Goal: Transaction & Acquisition: Book appointment/travel/reservation

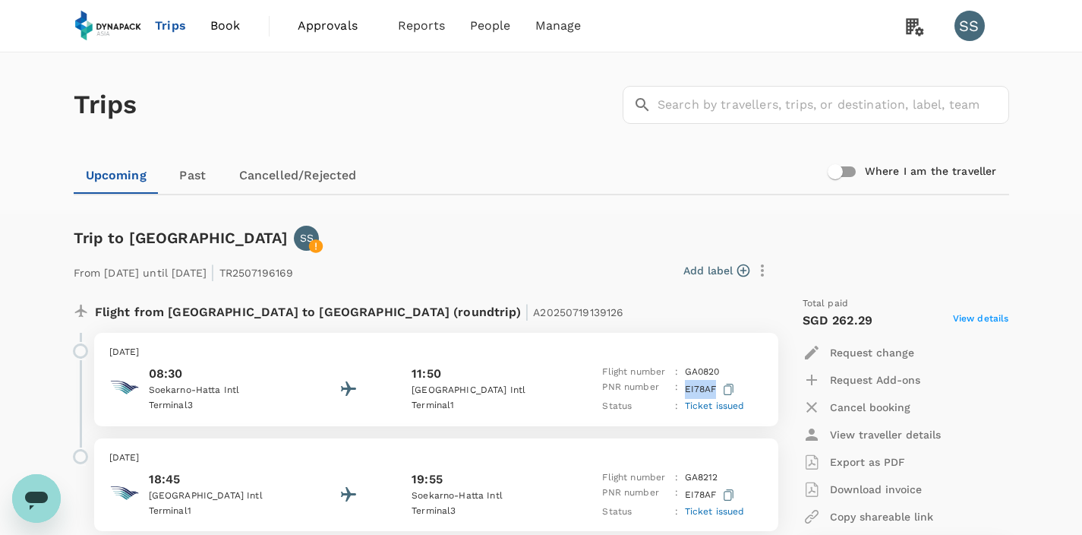
click at [218, 27] on span "Book" at bounding box center [225, 26] width 30 height 18
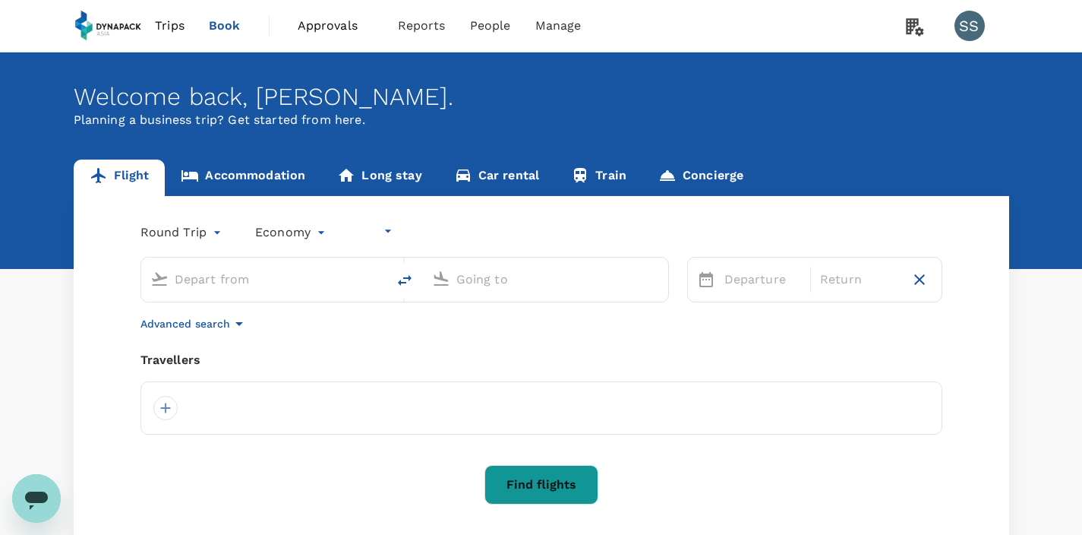
type input "undefined, undefined (any)"
type input "Soekarno-Hatta Intl (CGK)"
type input "Kuala Lumpur Intl ([GEOGRAPHIC_DATA])"
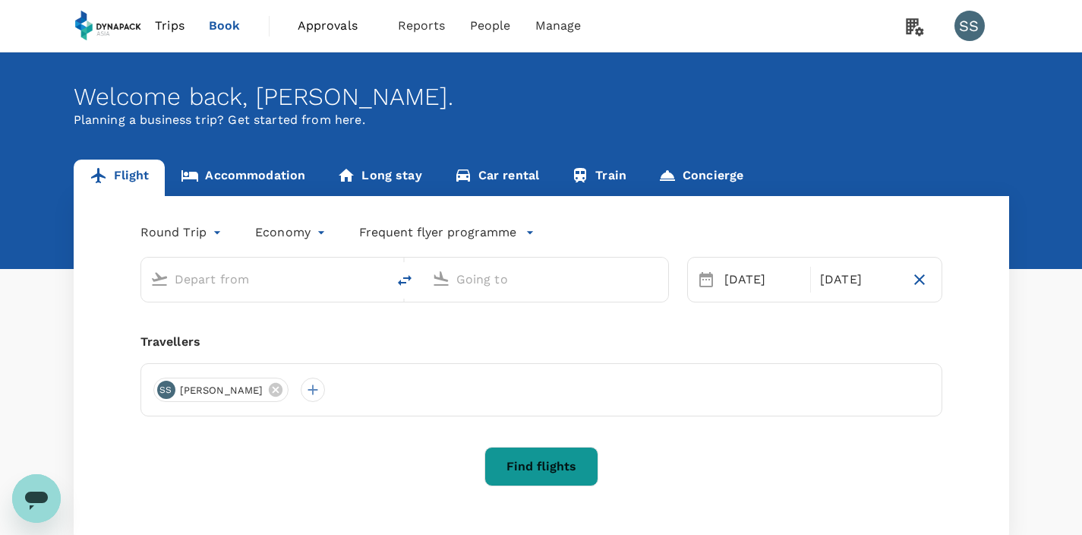
type input "Soekarno-Hatta Intl (CGK)"
type input "Kuala Lumpur Intl ([GEOGRAPHIC_DATA])"
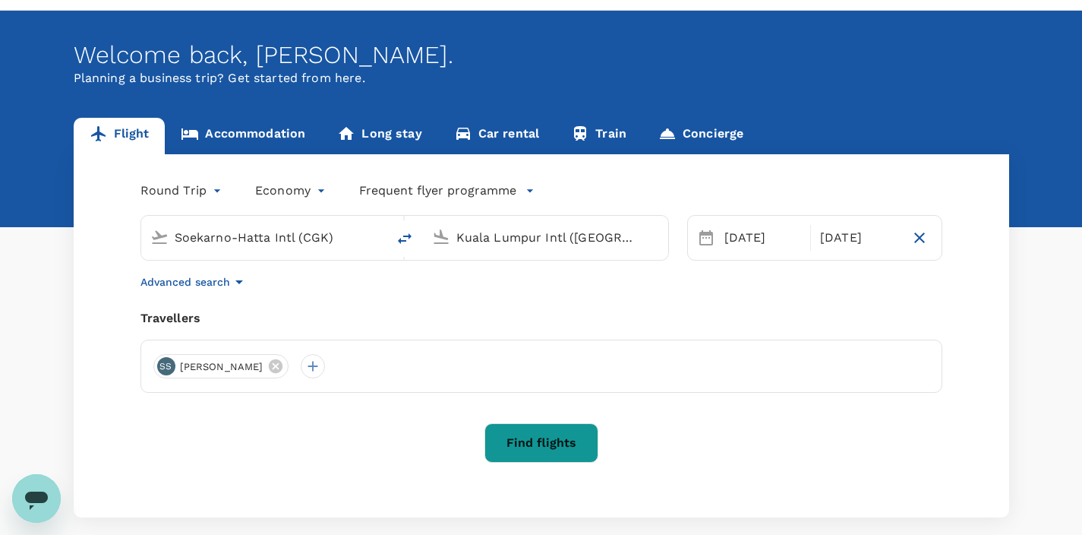
scroll to position [67, 0]
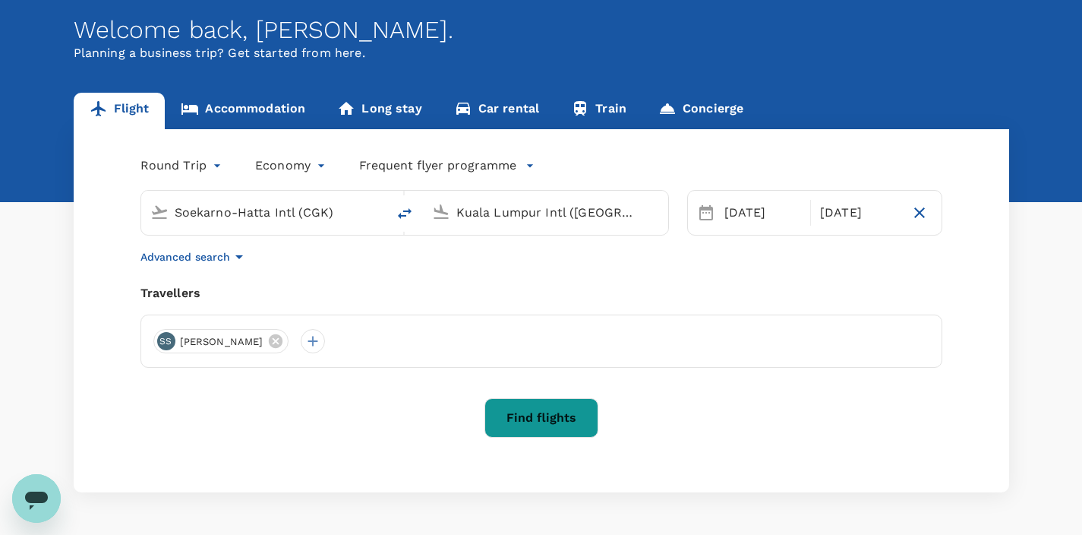
click at [410, 212] on icon "delete" at bounding box center [405, 213] width 14 height 11
type input "Kuala Lumpur Intl ([GEOGRAPHIC_DATA])"
drag, startPoint x: 634, startPoint y: 213, endPoint x: 409, endPoint y: 213, distance: 224.8
click at [409, 213] on div "Kuala Lumpur Intl (KUL) Soekarno-Hatta Intl (CGK)" at bounding box center [405, 213] width 529 height 46
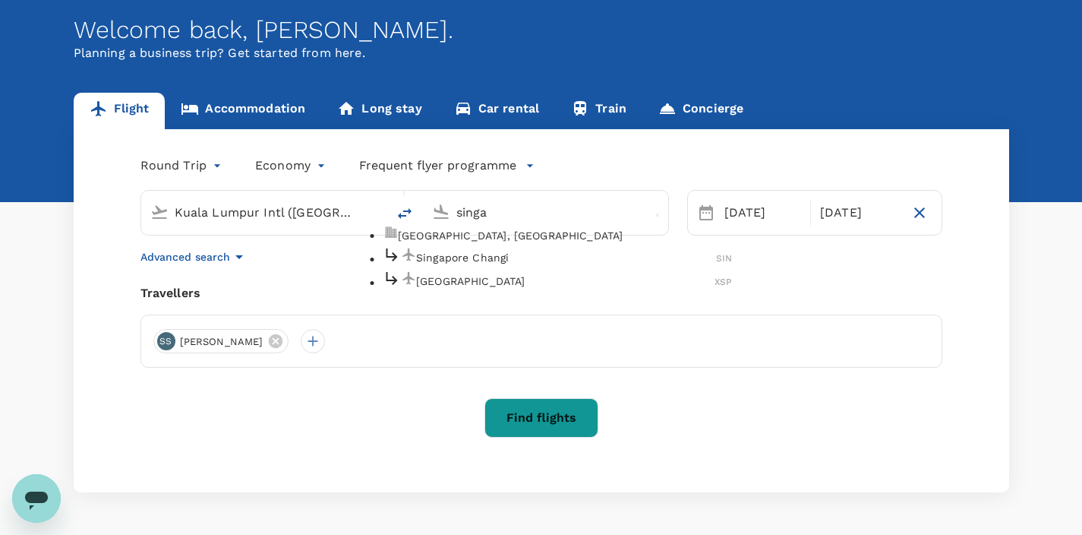
click at [457, 265] on p "Singapore Changi" at bounding box center [566, 257] width 300 height 15
type input "Singapore Changi (SIN)"
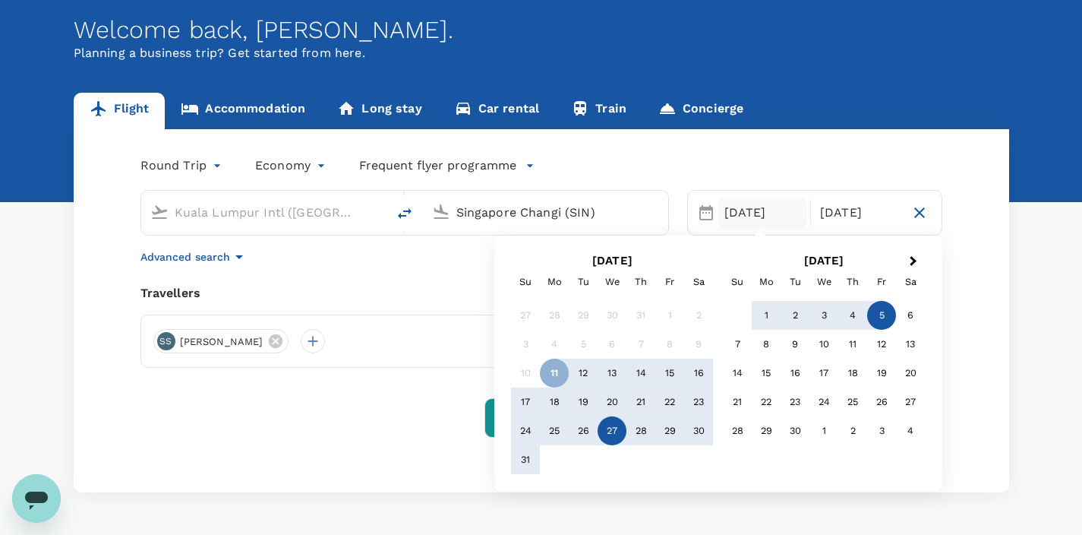
click at [613, 434] on div "27" at bounding box center [612, 430] width 29 height 29
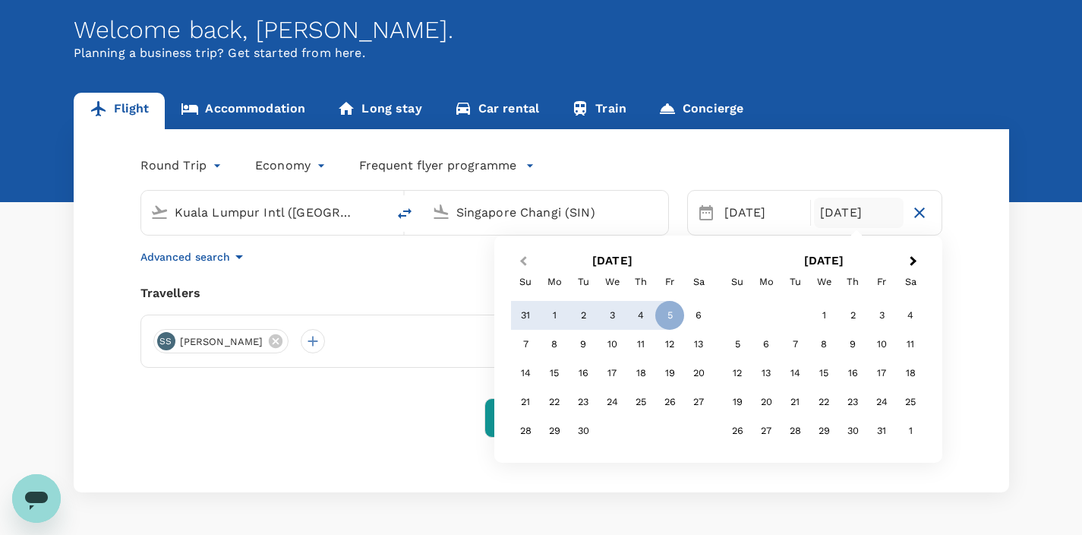
click at [518, 258] on button "Previous Month" at bounding box center [522, 262] width 24 height 24
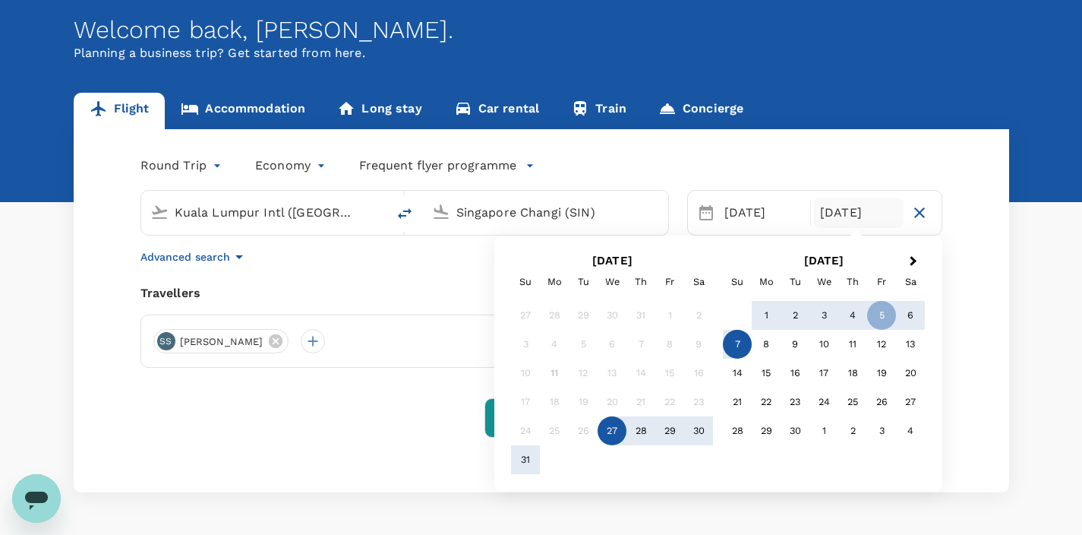
click at [737, 348] on div "7" at bounding box center [737, 344] width 29 height 29
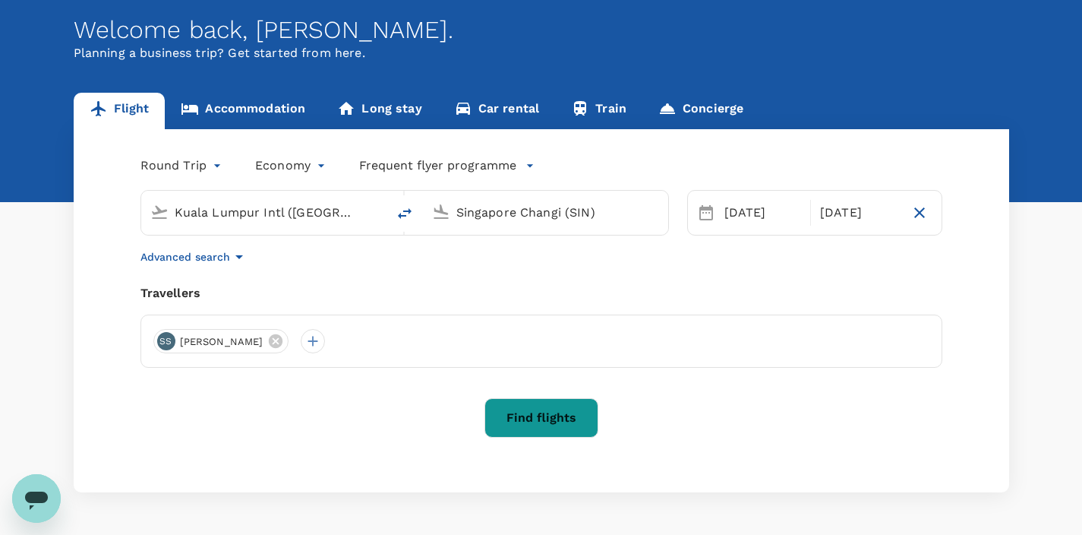
click at [528, 422] on button "Find flights" at bounding box center [542, 417] width 114 height 39
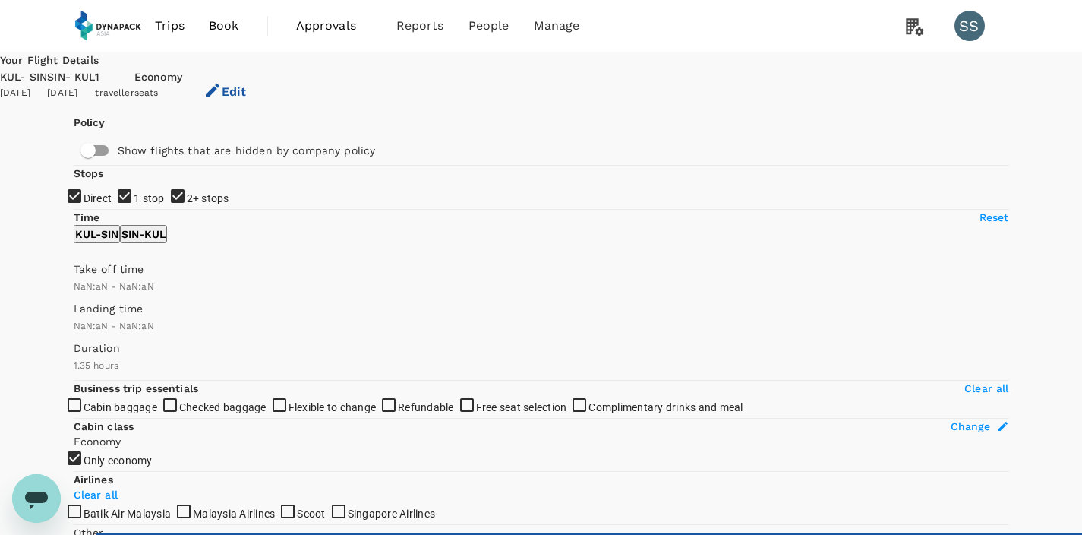
type input "SGD"
type input "1440"
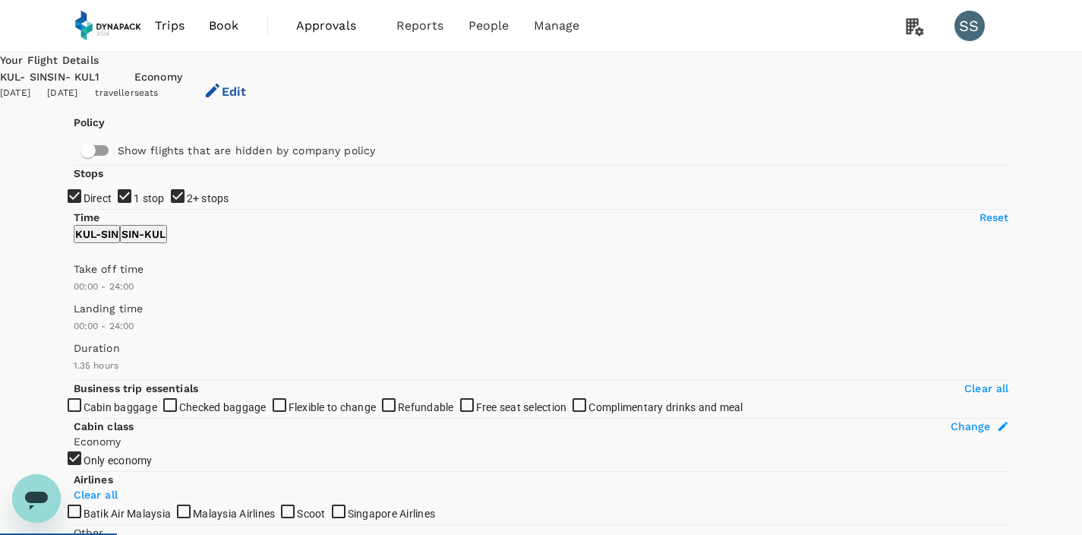
click at [84, 273] on input "1 stop" at bounding box center [541, 267] width 1082 height 535
checkbox input "false"
drag, startPoint x: 83, startPoint y: 307, endPoint x: 97, endPoint y: 311, distance: 14.9
click at [83, 307] on input "2+ stops" at bounding box center [541, 267] width 1082 height 535
checkbox input "false"
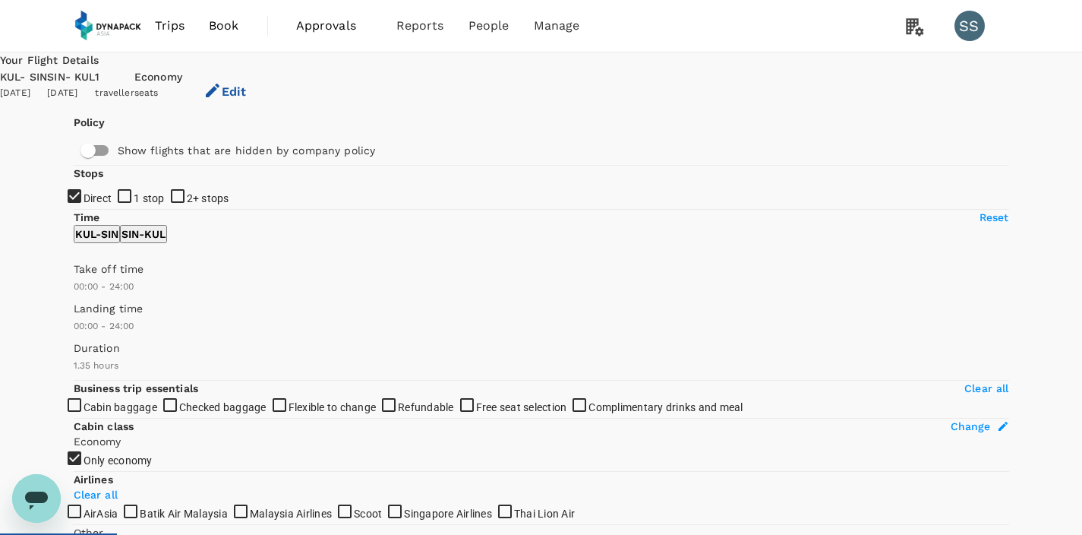
type input "SGD"
